Goal: Task Accomplishment & Management: Manage account settings

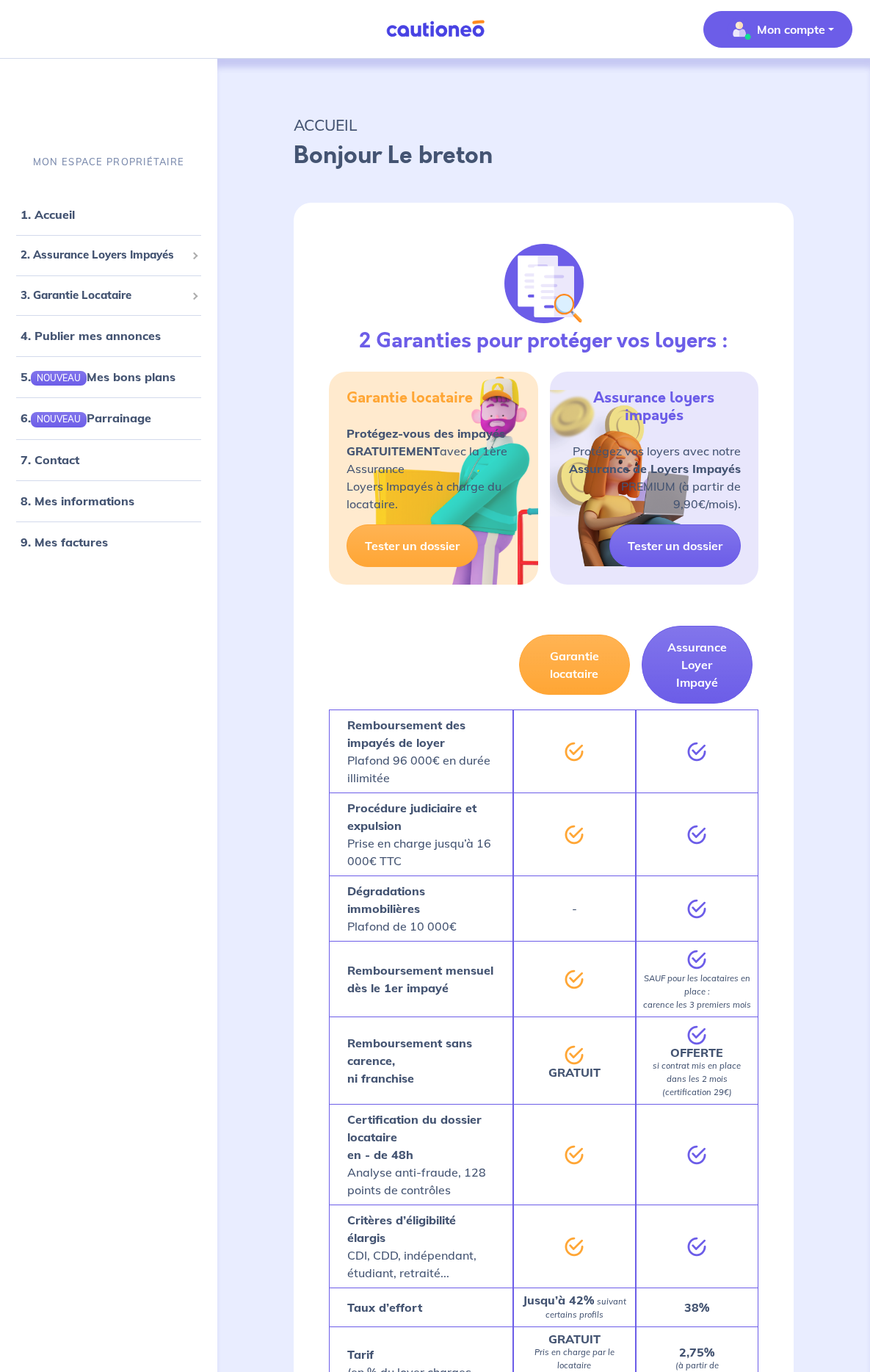
click at [788, 35] on p "Mon compte" at bounding box center [790, 29] width 68 height 17
click at [764, 89] on link "Mes informations" at bounding box center [763, 91] width 118 height 24
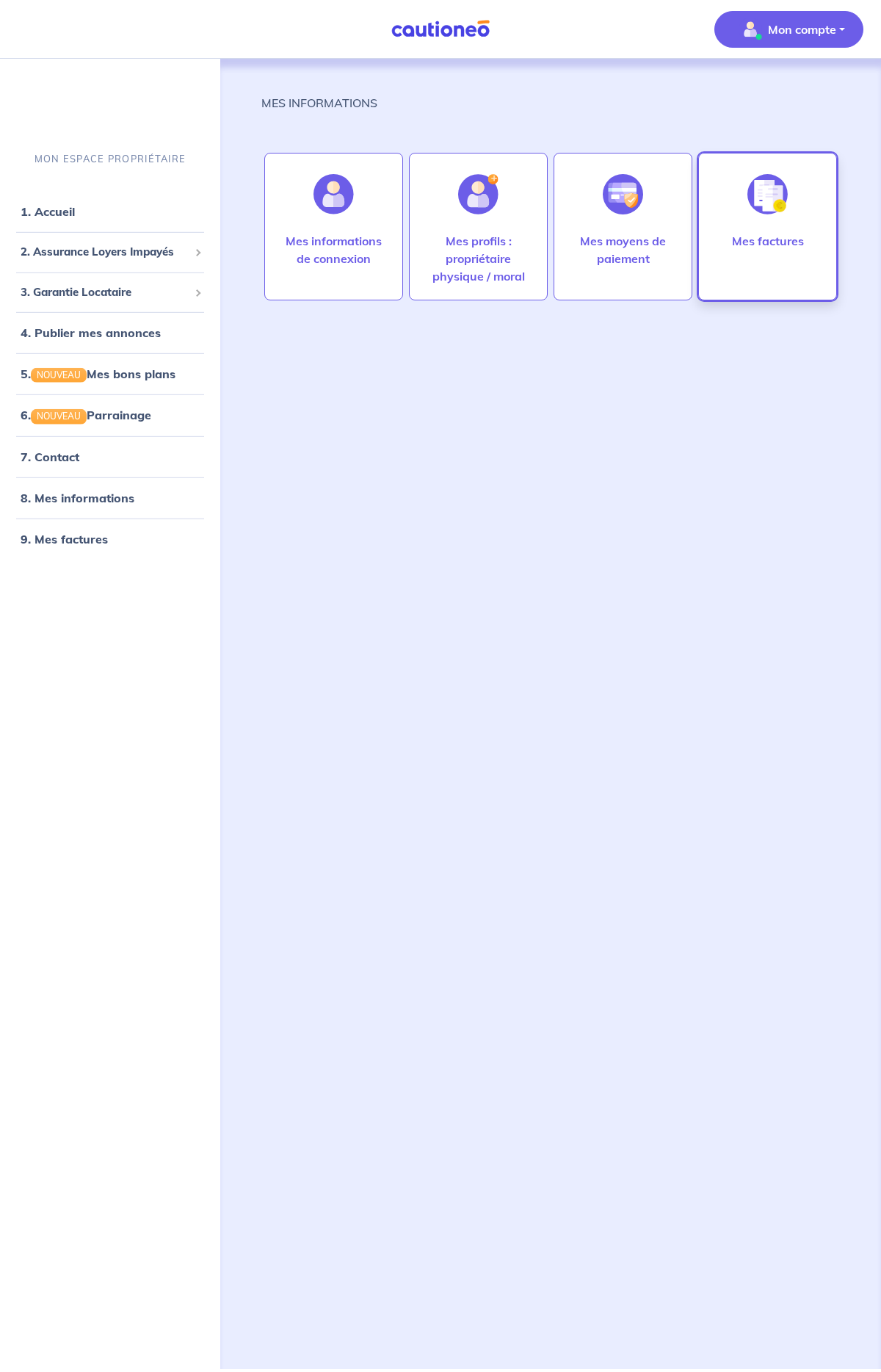
click at [769, 241] on p "Mes factures" at bounding box center [768, 241] width 72 height 17
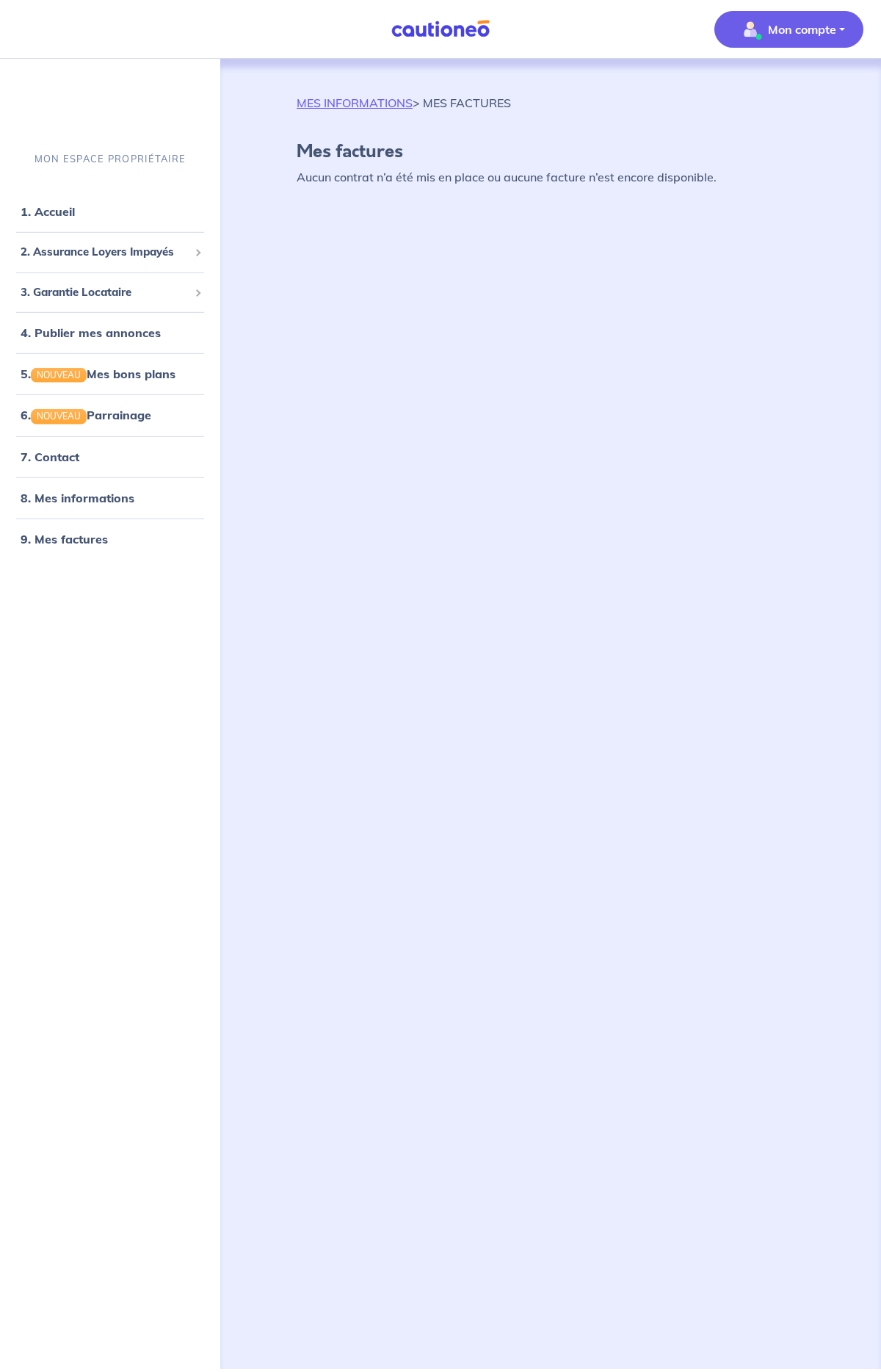
click at [808, 29] on p "Mon compte" at bounding box center [801, 29] width 68 height 17
click at [772, 91] on link "Mes informations" at bounding box center [774, 91] width 118 height 24
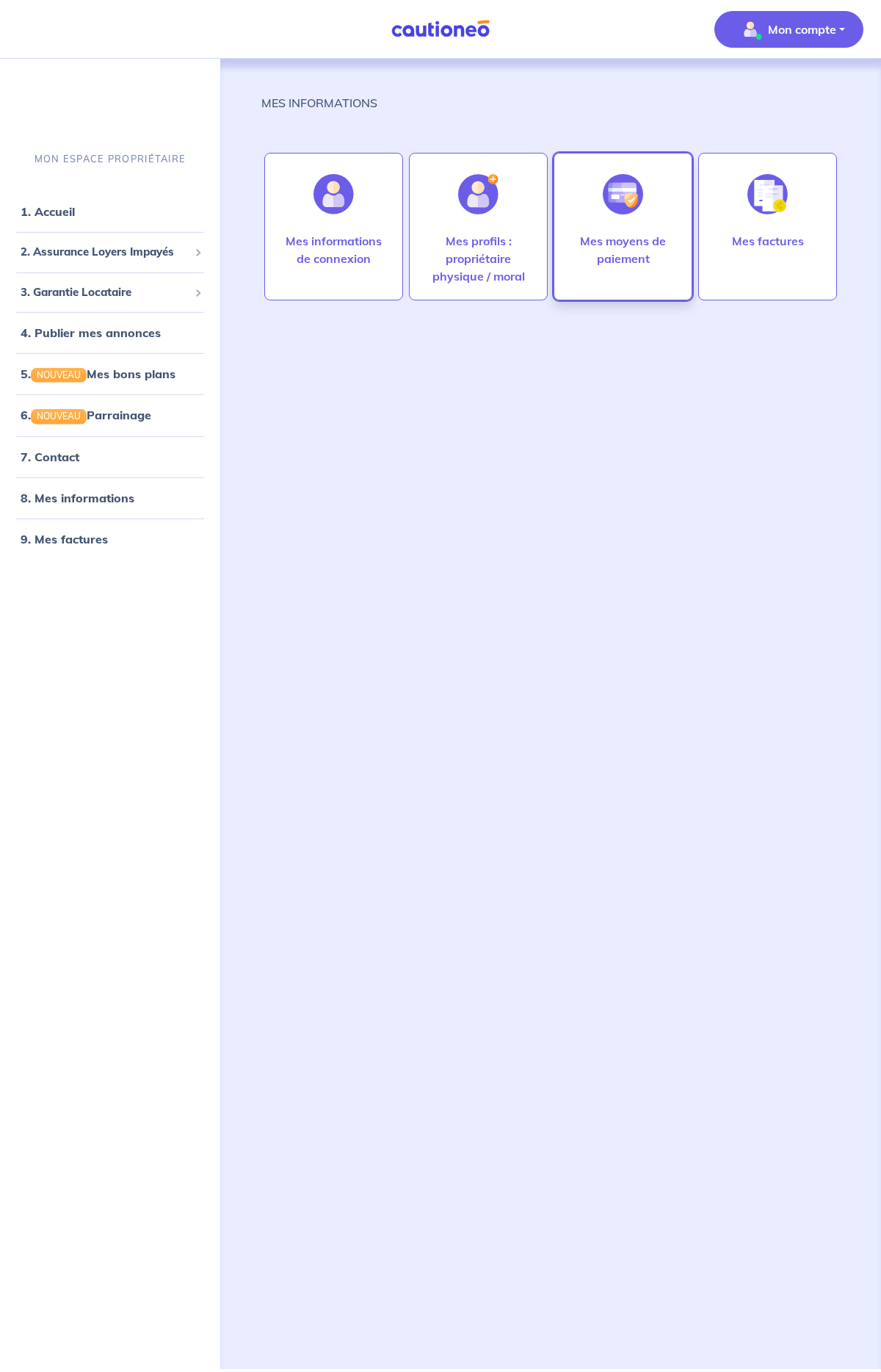
click at [639, 212] on img at bounding box center [622, 194] width 40 height 40
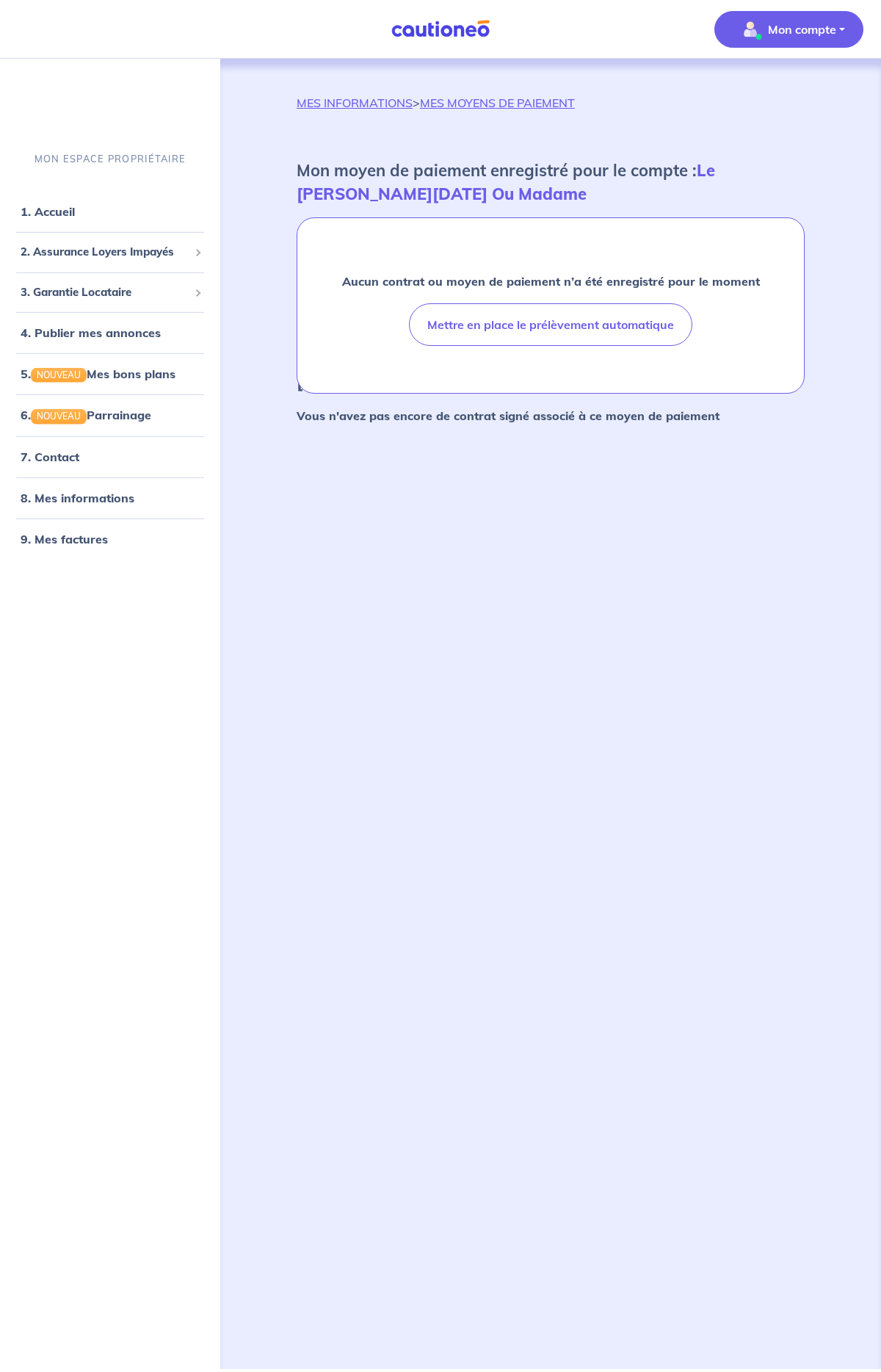
click at [790, 43] on button "Mon compte" at bounding box center [788, 29] width 149 height 37
click at [761, 94] on link "Mes informations" at bounding box center [774, 91] width 118 height 24
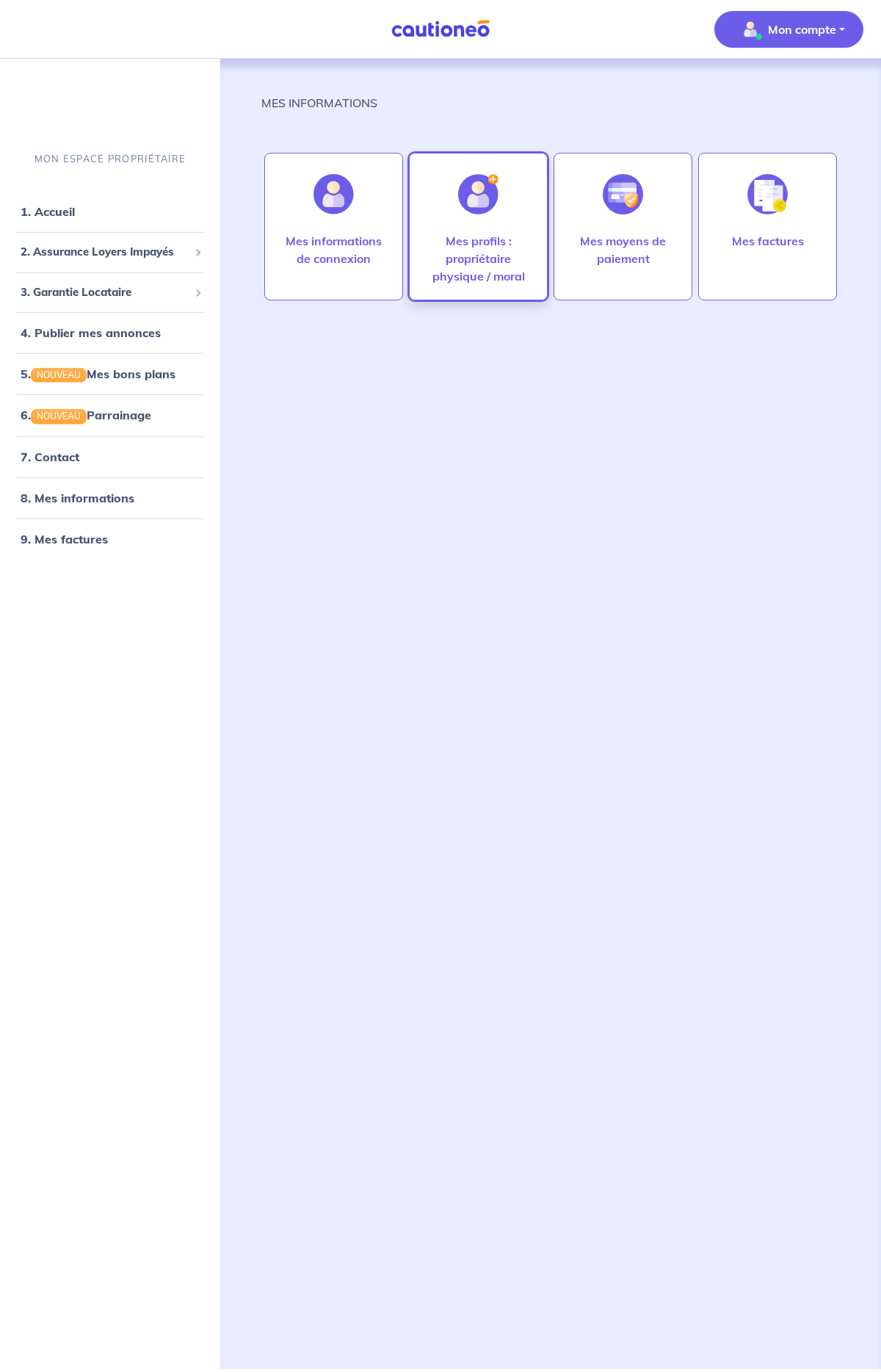
click at [452, 238] on p "Mes profils : propriétaire physique / moral" at bounding box center [478, 258] width 108 height 53
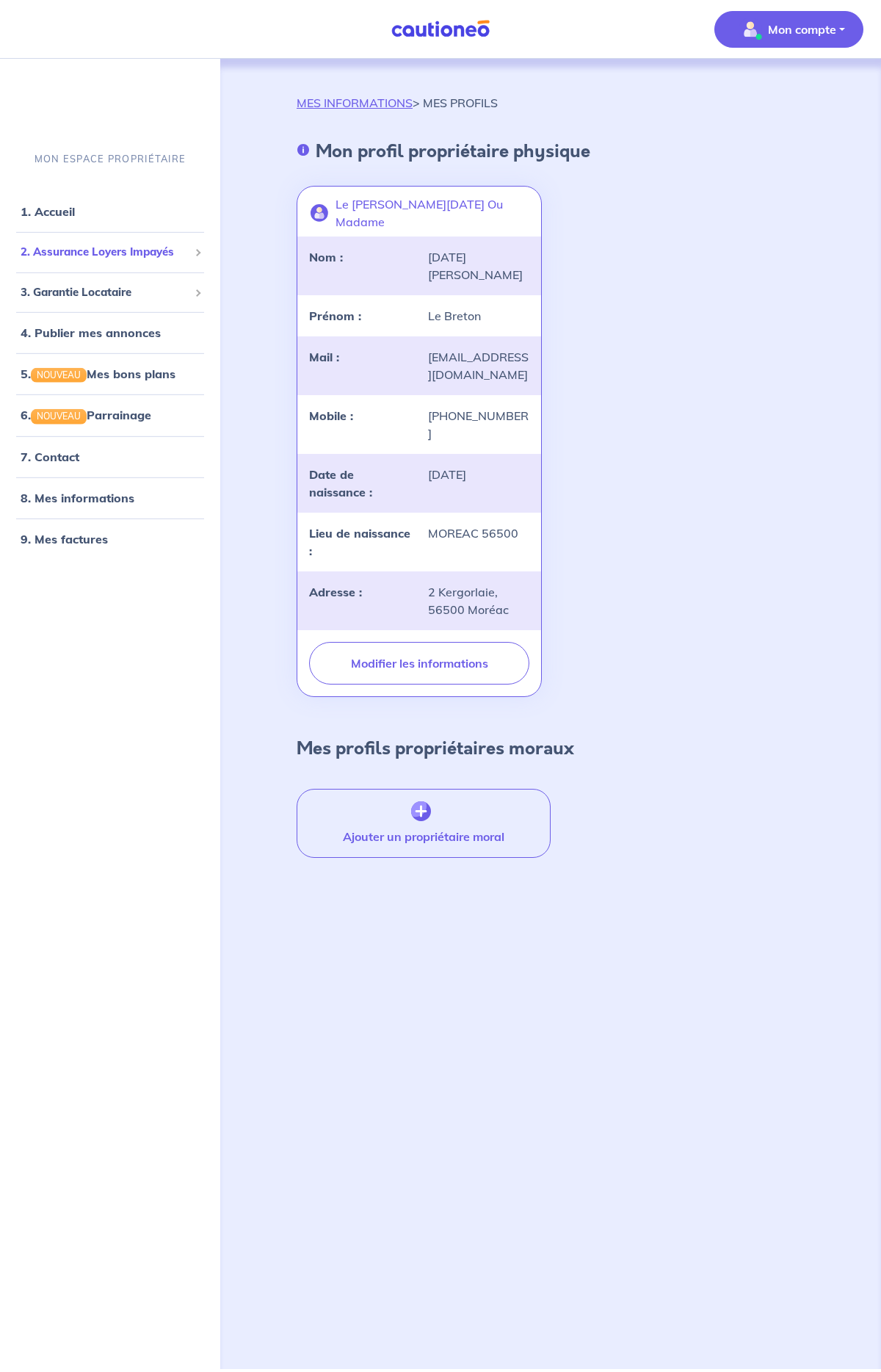
click at [161, 251] on span "2. Assurance Loyers Impayés" at bounding box center [104, 252] width 168 height 17
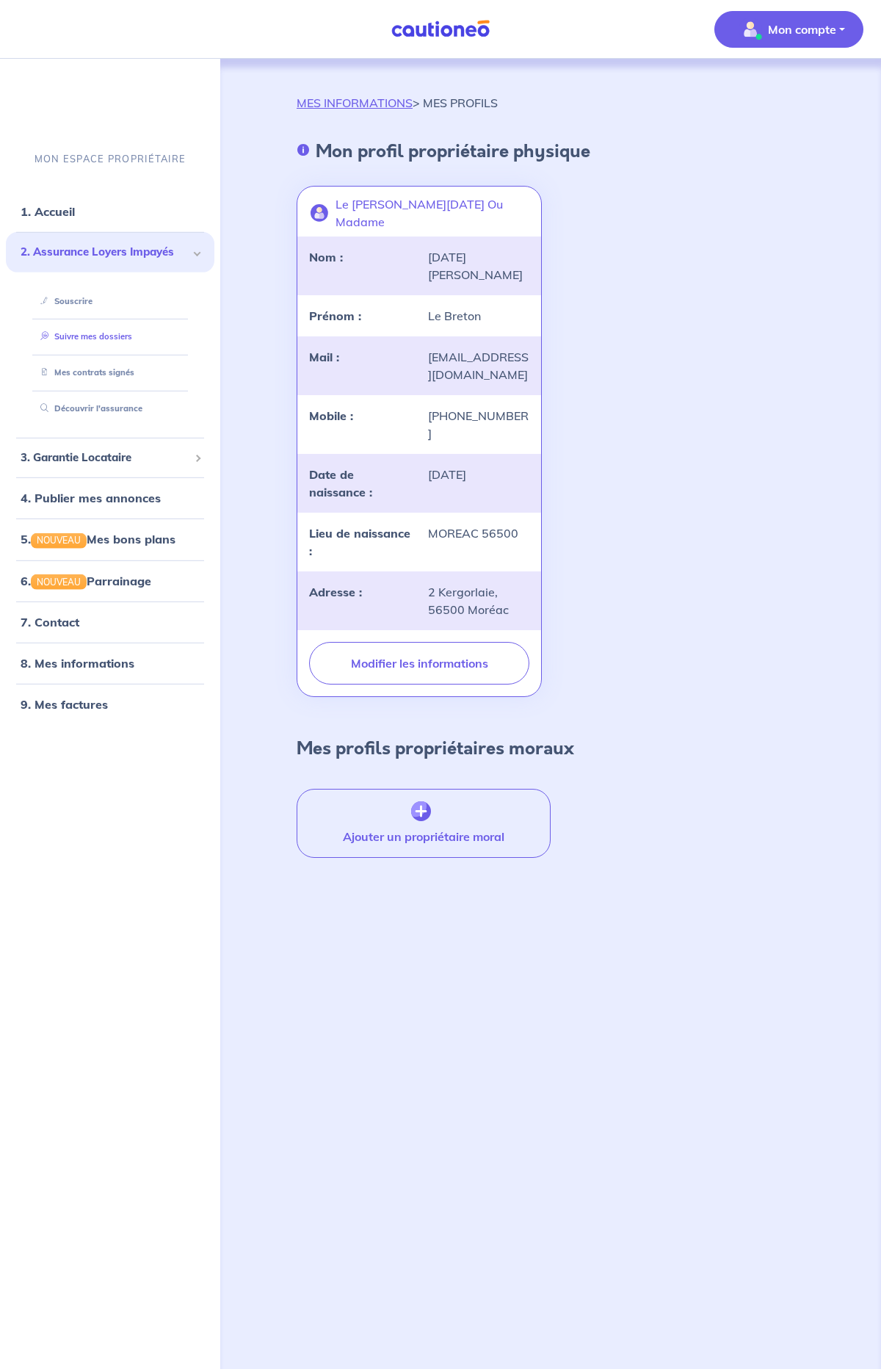
click at [101, 336] on link "Suivre mes dossiers" at bounding box center [83, 336] width 98 height 10
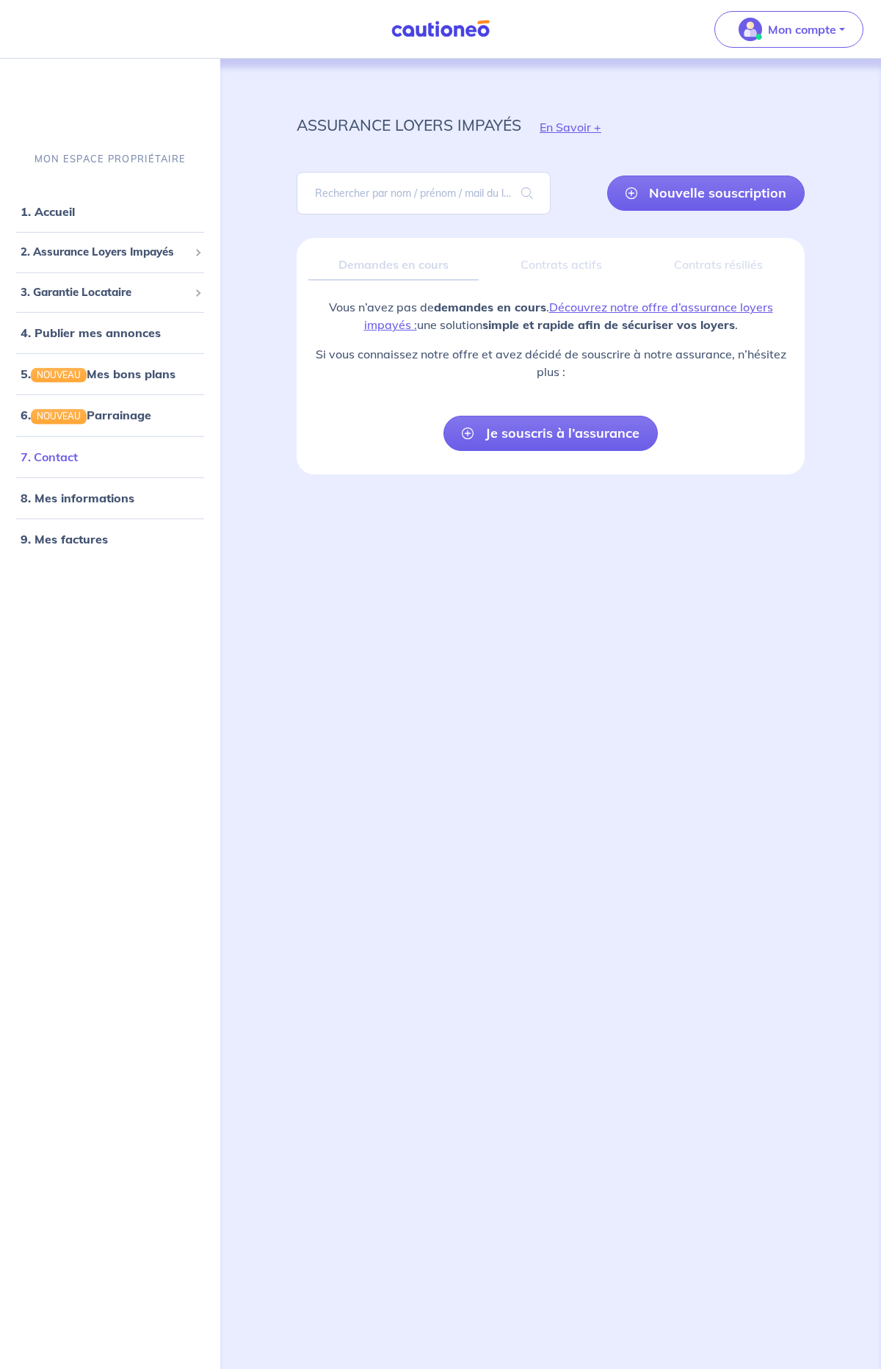
click at [70, 456] on link "7. Contact" at bounding box center [49, 456] width 57 height 15
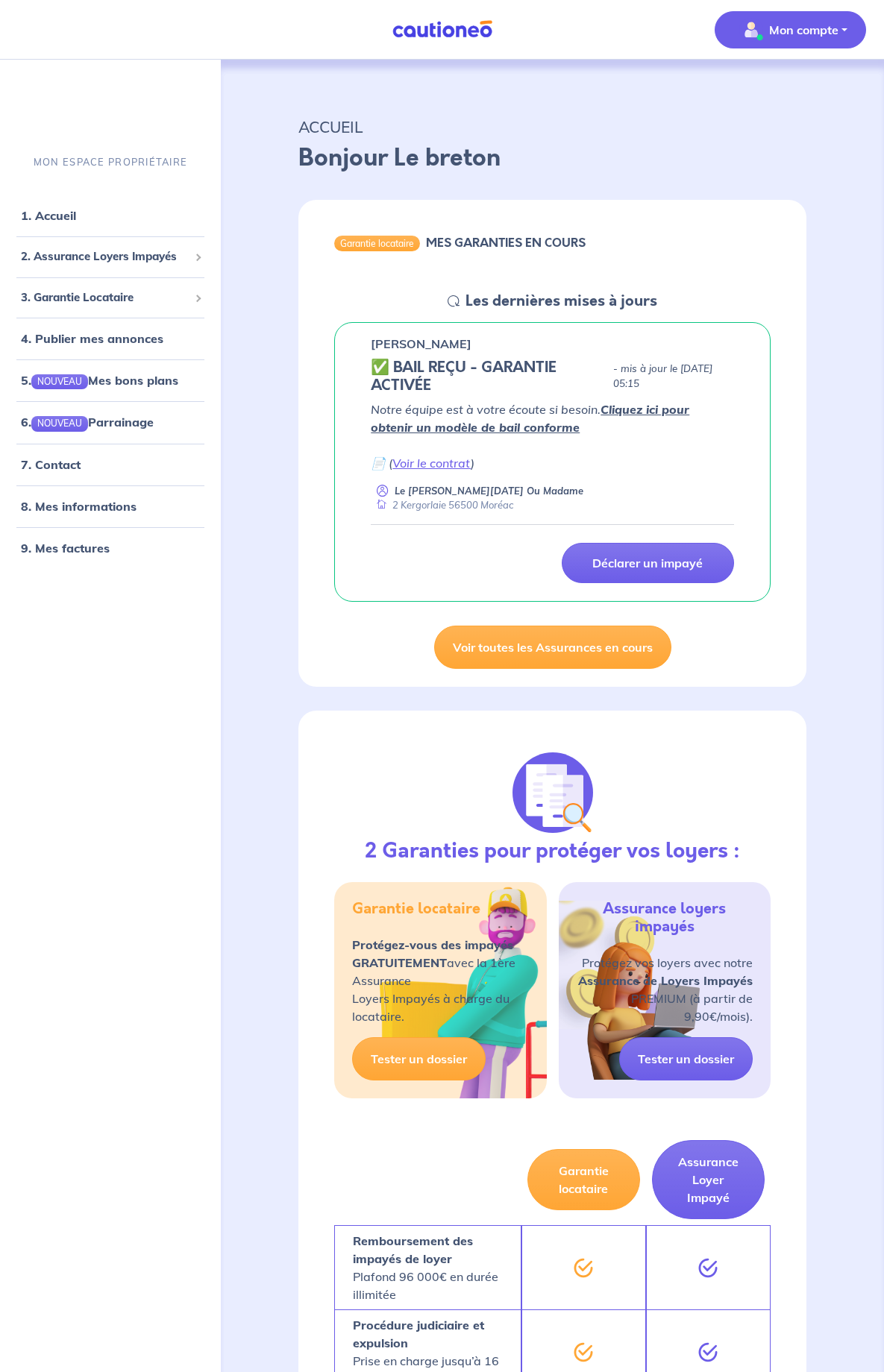
click at [798, 39] on span "Mon compte" at bounding box center [785, 30] width 105 height 24
click at [447, 466] on link "Voir le contrat" at bounding box center [431, 463] width 78 height 15
click at [54, 463] on link "7. Contact" at bounding box center [50, 465] width 58 height 15
click at [72, 220] on link "1. Accueil" at bounding box center [48, 215] width 54 height 15
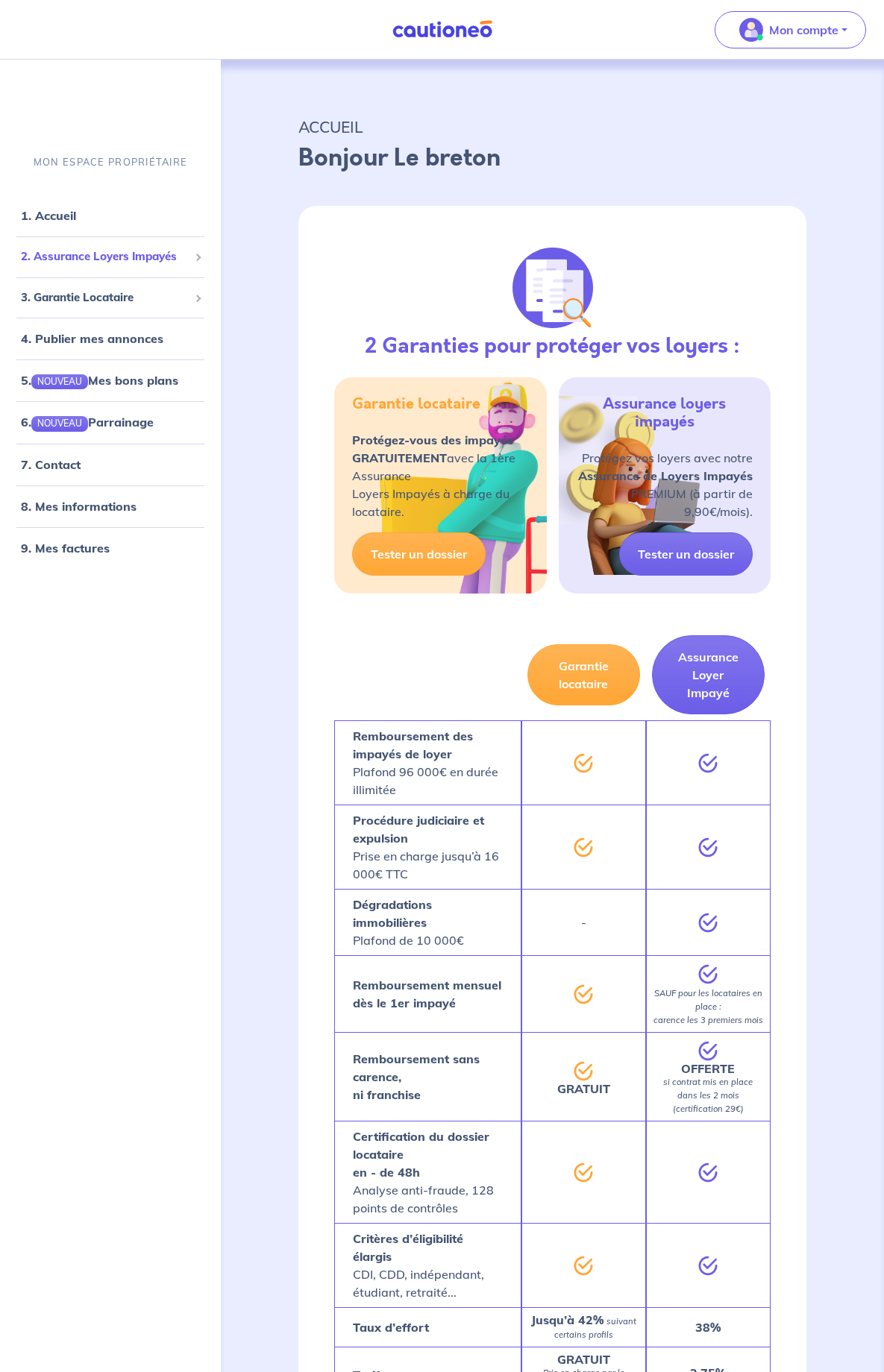
click at [70, 260] on span "2. Assurance Loyers Impayés" at bounding box center [105, 256] width 168 height 17
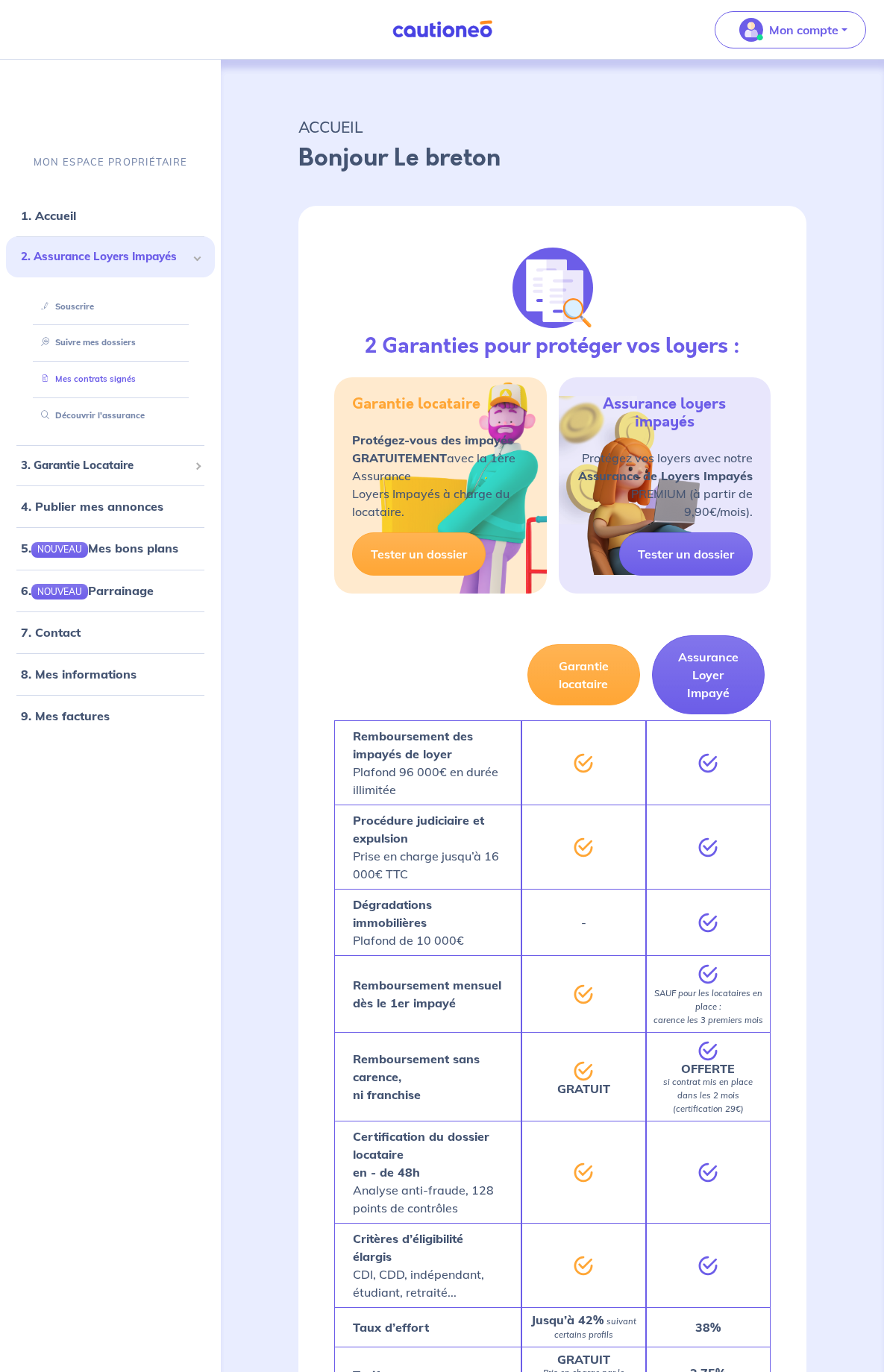
click at [103, 378] on link "Mes contrats signés" at bounding box center [86, 378] width 101 height 10
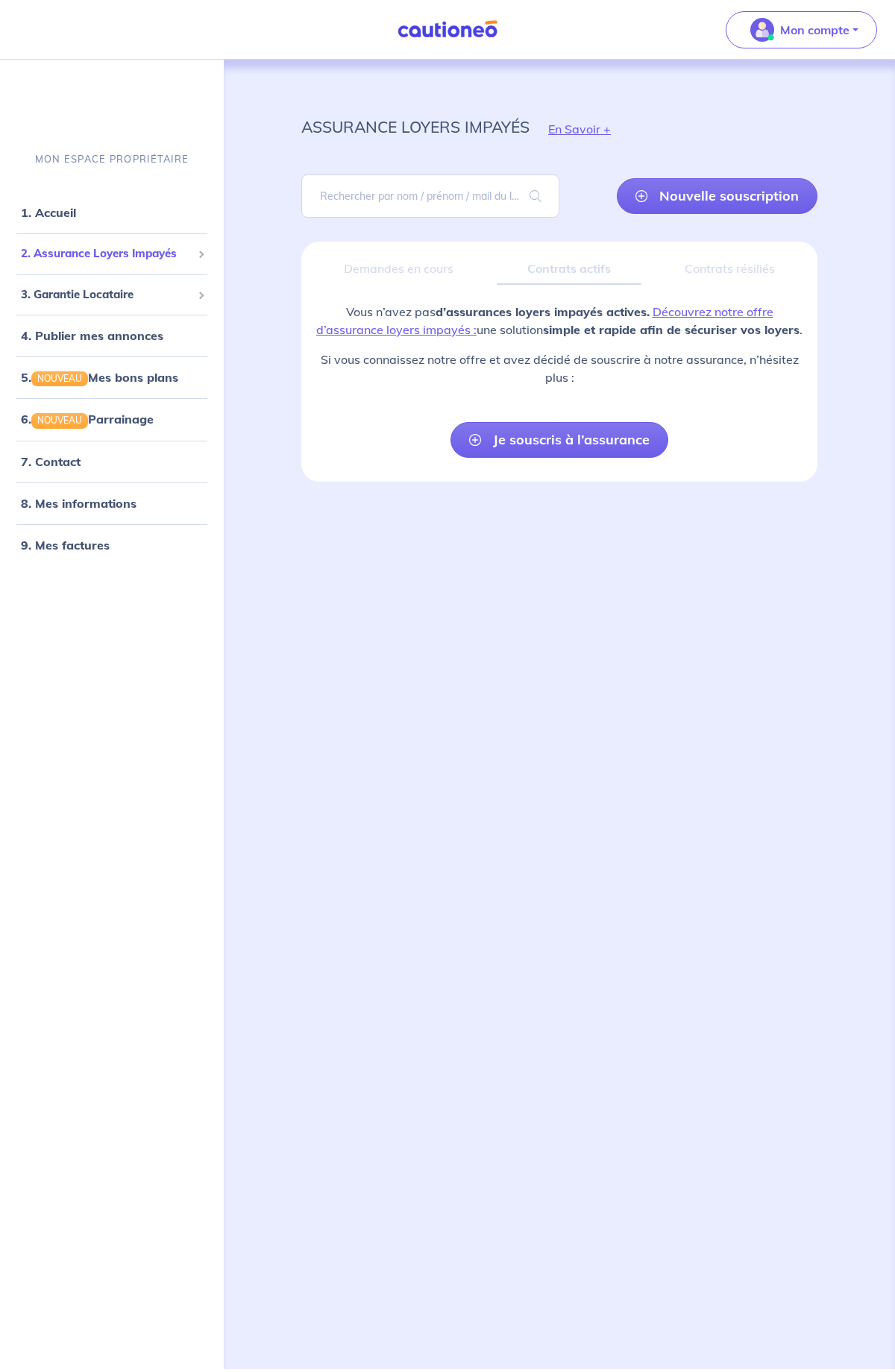
click at [122, 256] on span "2. Assurance Loyers Impayés" at bounding box center [106, 254] width 170 height 17
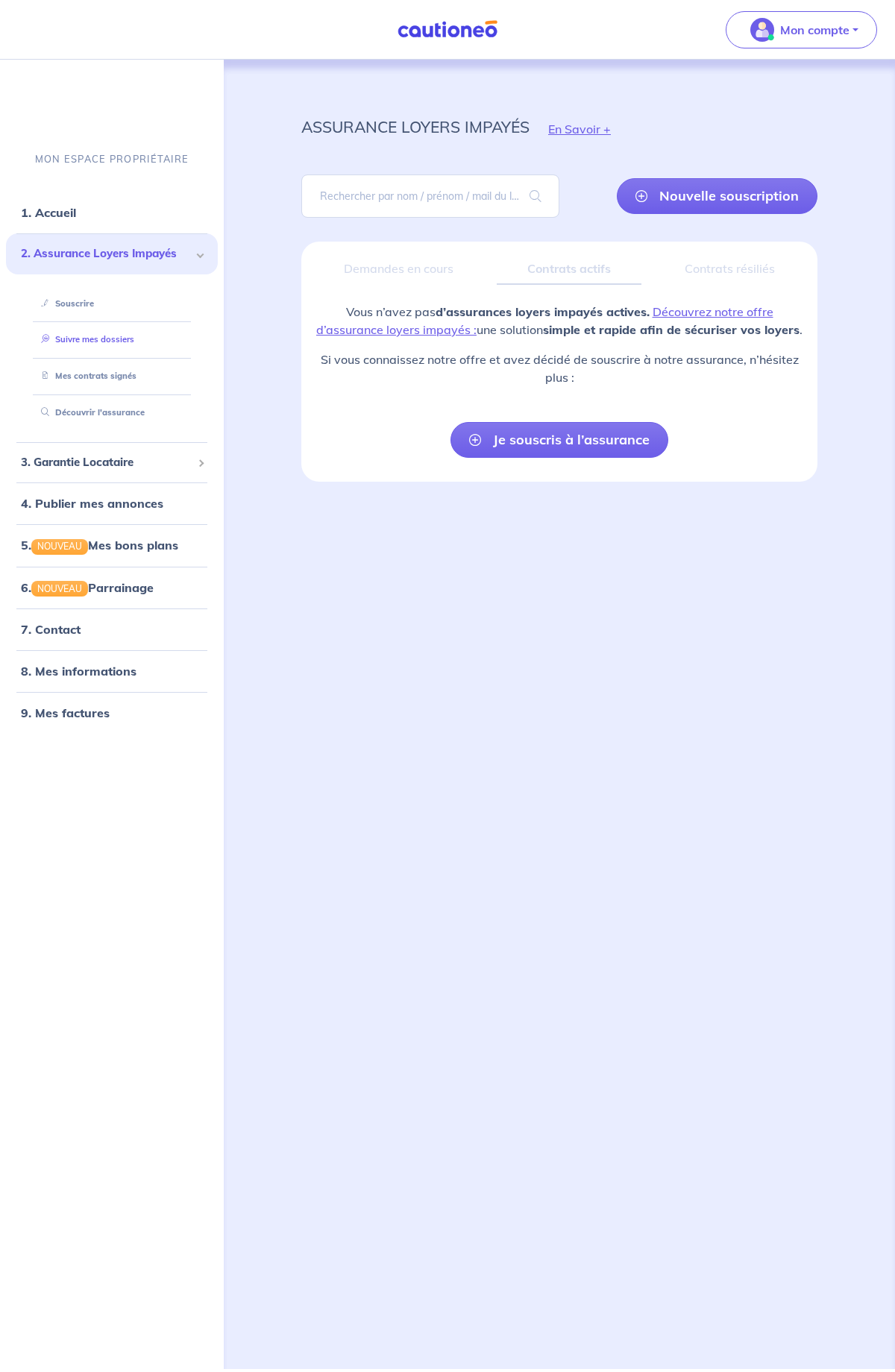
click at [75, 334] on link "Suivre mes dossiers" at bounding box center [85, 339] width 99 height 10
